Goal: Task Accomplishment & Management: Complete application form

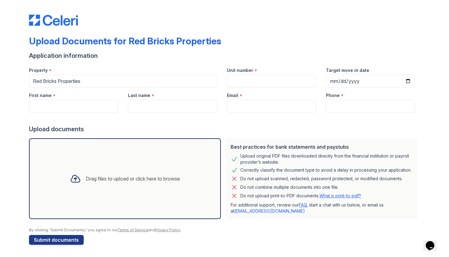
click at [68, 245] on div "Upload Documents for Red Bricks Properties Application information Property * R…" at bounding box center [224, 124] width 391 height 245
click at [81, 183] on div at bounding box center [76, 179] width 16 height 16
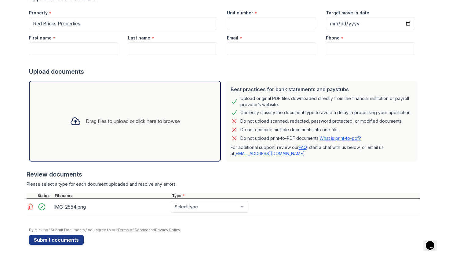
scroll to position [57, 0]
select select "bank_statement"
click at [91, 123] on div "Drag files to upload or click here to browse" at bounding box center [133, 120] width 94 height 7
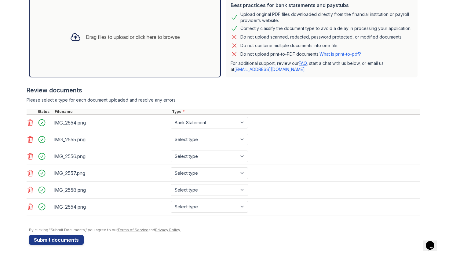
scroll to position [142, 0]
select select "bank_statement"
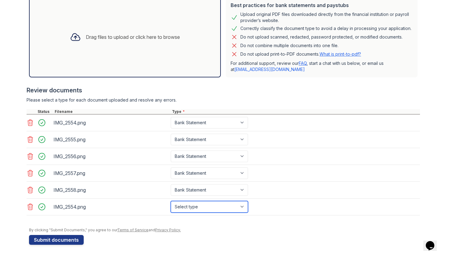
select select "bank_statement"
click at [117, 42] on div "Drag files to upload or click here to browse" at bounding box center [125, 37] width 120 height 21
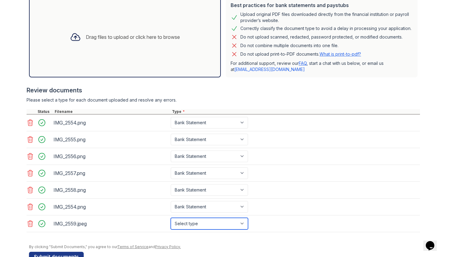
select select "paystub"
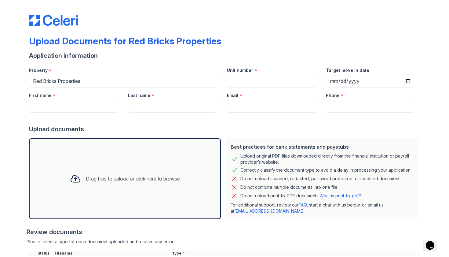
scroll to position [0, 0]
click at [283, 80] on input "Unit number" at bounding box center [271, 81] width 89 height 13
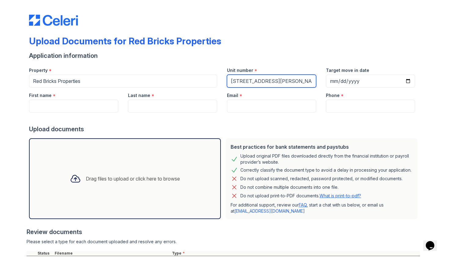
type input "[STREET_ADDRESS][PERSON_NAME]"
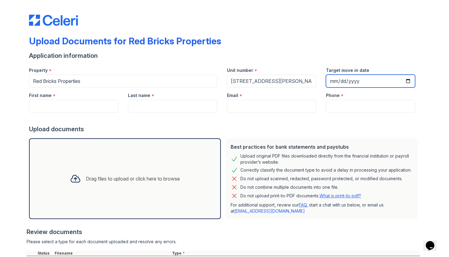
click at [334, 83] on input "Target move in date" at bounding box center [370, 81] width 89 height 13
type input "[DATE]"
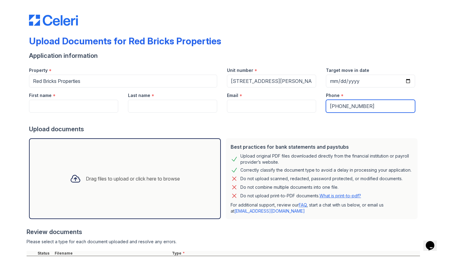
type input "[PHONE_NUMBER]"
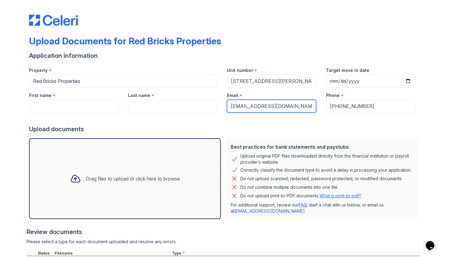
type input "[EMAIL_ADDRESS][DOMAIN_NAME]"
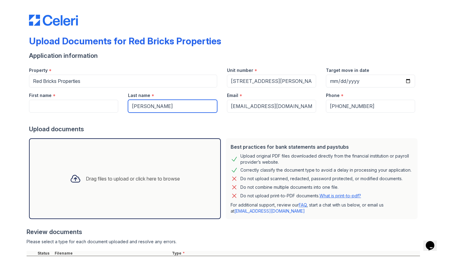
type input "[PERSON_NAME]"
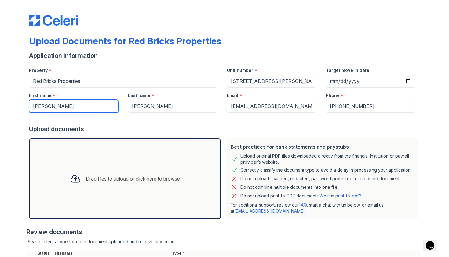
type input "[PERSON_NAME]"
click at [184, 115] on div at bounding box center [224, 118] width 391 height 12
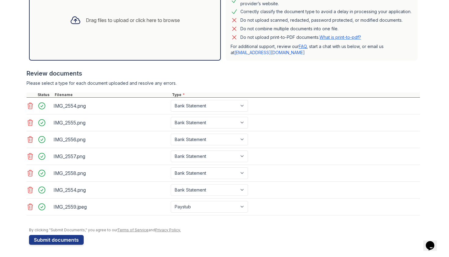
scroll to position [158, 0]
click at [68, 242] on button "Submit documents" at bounding box center [56, 240] width 55 height 10
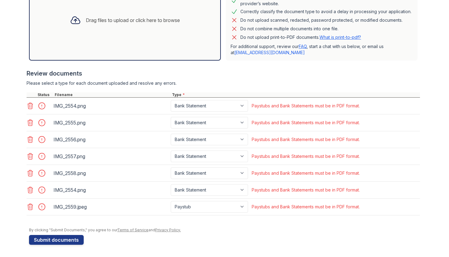
scroll to position [175, 0]
click at [28, 208] on icon at bounding box center [30, 207] width 5 height 6
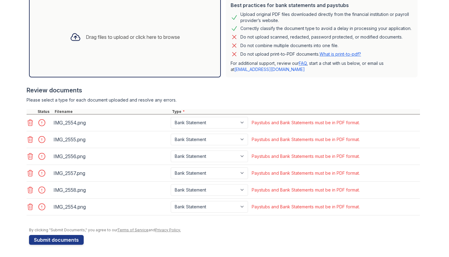
click at [31, 193] on icon at bounding box center [30, 189] width 7 height 7
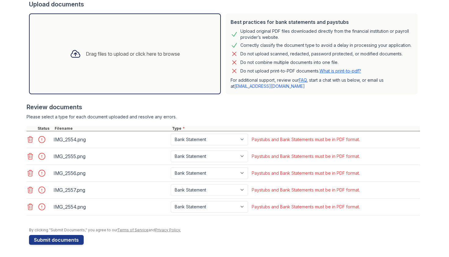
click at [31, 193] on icon at bounding box center [30, 189] width 7 height 7
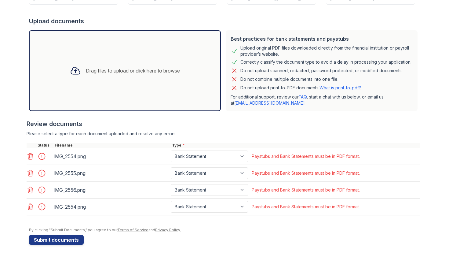
click at [31, 193] on icon at bounding box center [30, 189] width 7 height 7
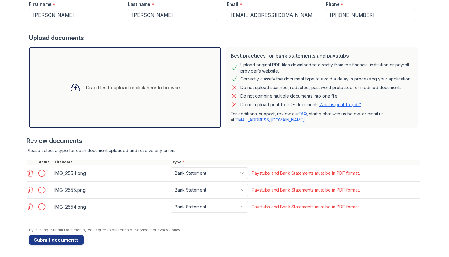
click at [31, 193] on icon at bounding box center [30, 189] width 7 height 7
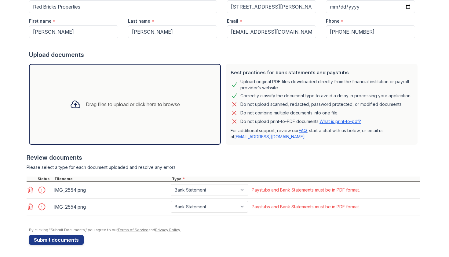
click at [31, 193] on icon at bounding box center [30, 189] width 7 height 7
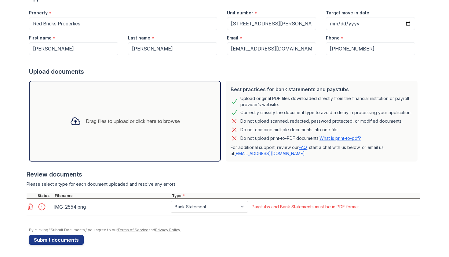
click at [31, 205] on icon at bounding box center [30, 206] width 7 height 7
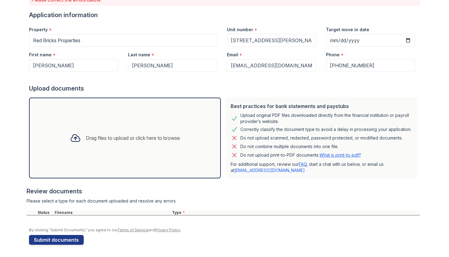
click at [126, 145] on div "Drag files to upload or click here to browse" at bounding box center [125, 137] width 120 height 21
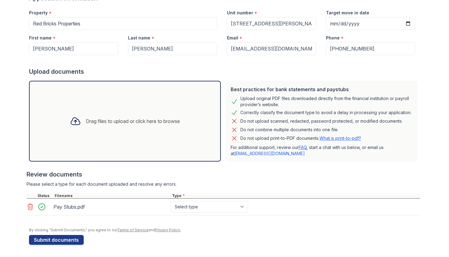
scroll to position [75, 0]
select select "paystub"
click at [125, 128] on div "Drag files to upload or click here to browse" at bounding box center [125, 121] width 120 height 21
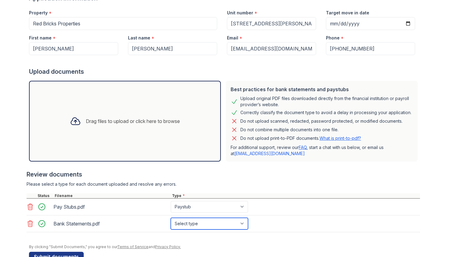
select select "bank_statement"
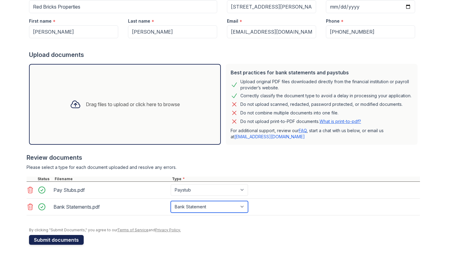
scroll to position [91, 0]
click at [53, 239] on button "Submit documents" at bounding box center [56, 240] width 55 height 10
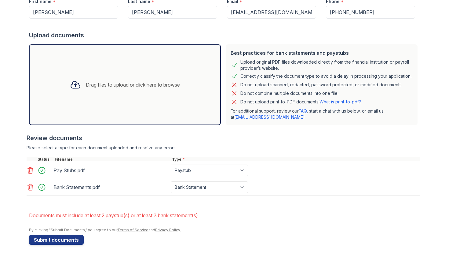
scroll to position [111, 0]
click at [127, 85] on div "Drag files to upload or click here to browse" at bounding box center [133, 84] width 94 height 7
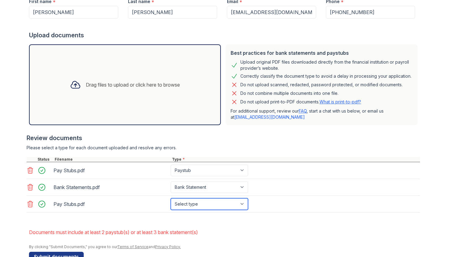
select select "paystub"
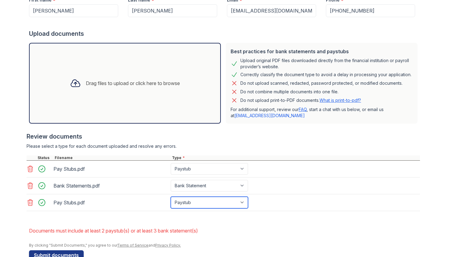
scroll to position [120, 0]
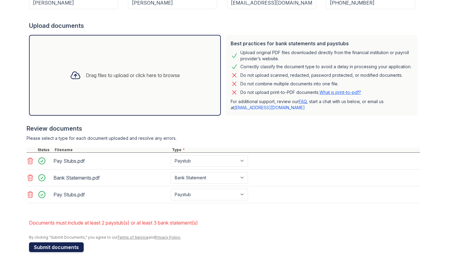
click at [62, 249] on button "Submit documents" at bounding box center [56, 247] width 55 height 10
